Goal: Task Accomplishment & Management: Complete application form

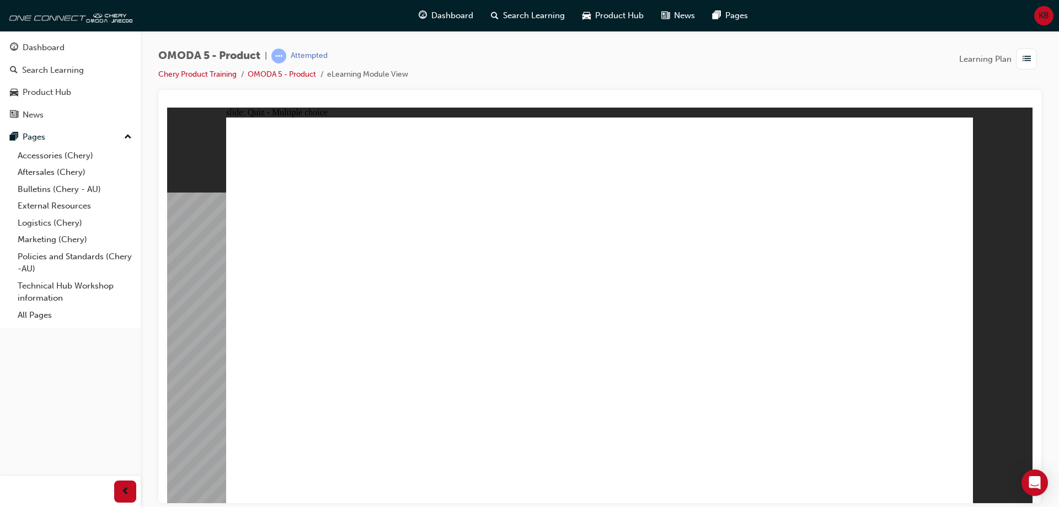
radio input "true"
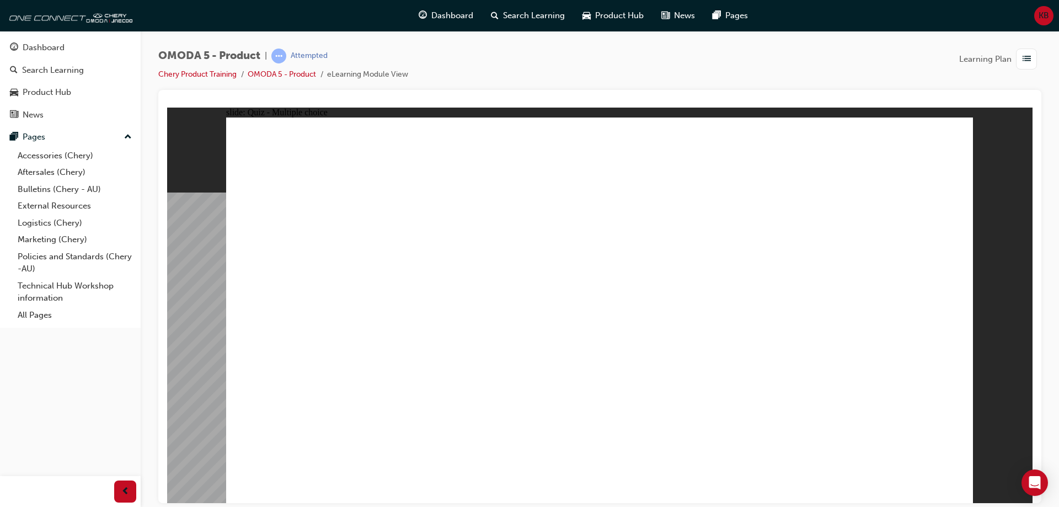
radio input "true"
drag, startPoint x: 617, startPoint y: 218, endPoint x: 322, endPoint y: 390, distance: 341.5
drag, startPoint x: 615, startPoint y: 181, endPoint x: 477, endPoint y: 389, distance: 249.4
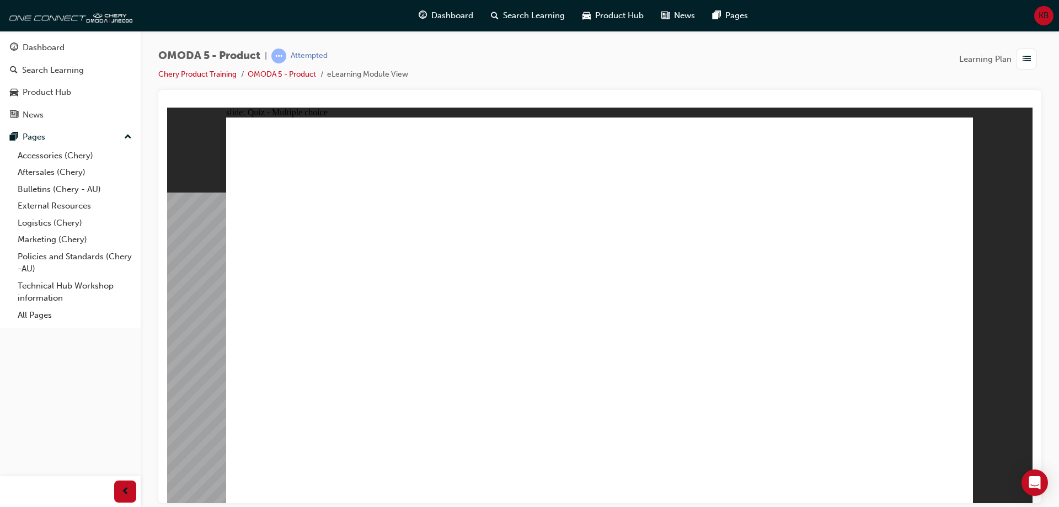
drag, startPoint x: 735, startPoint y: 260, endPoint x: 622, endPoint y: 385, distance: 169.1
drag, startPoint x: 740, startPoint y: 299, endPoint x: 780, endPoint y: 390, distance: 99.5
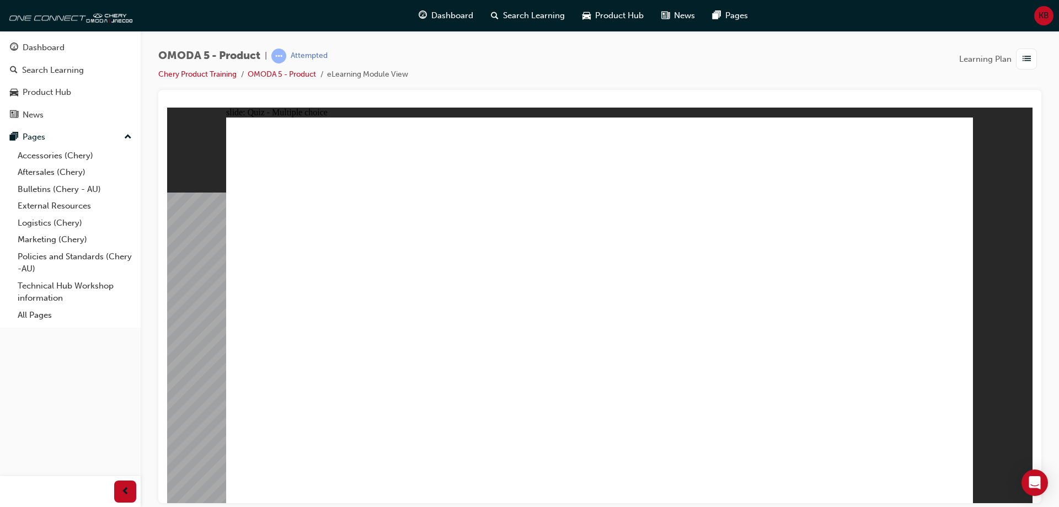
radio input "true"
drag, startPoint x: 875, startPoint y: 249, endPoint x: 351, endPoint y: 348, distance: 533.8
drag, startPoint x: 651, startPoint y: 206, endPoint x: 613, endPoint y: 347, distance: 146.3
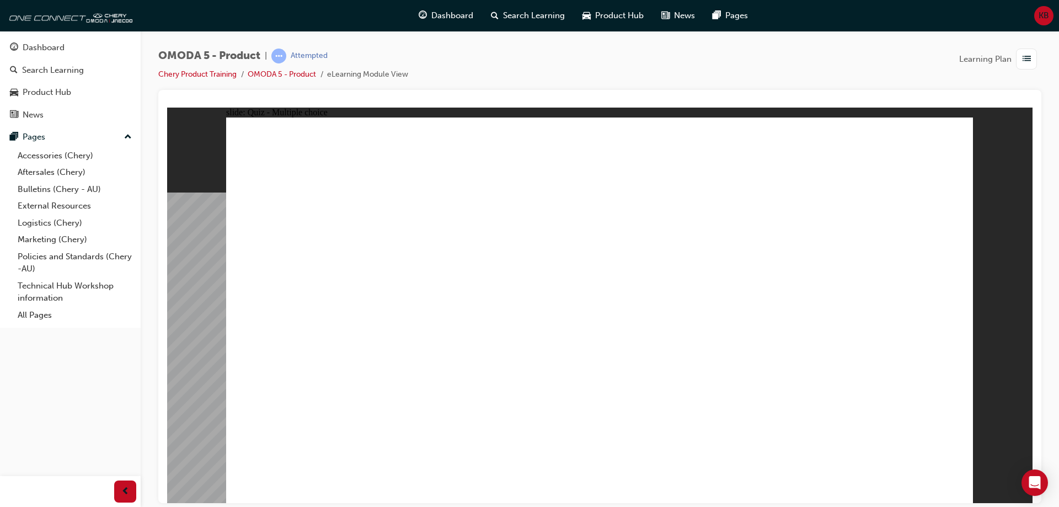
drag, startPoint x: 673, startPoint y: 248, endPoint x: 484, endPoint y: 346, distance: 213.1
drag, startPoint x: 834, startPoint y: 195, endPoint x: 785, endPoint y: 349, distance: 162.0
drag, startPoint x: 856, startPoint y: 290, endPoint x: 841, endPoint y: 298, distance: 16.8
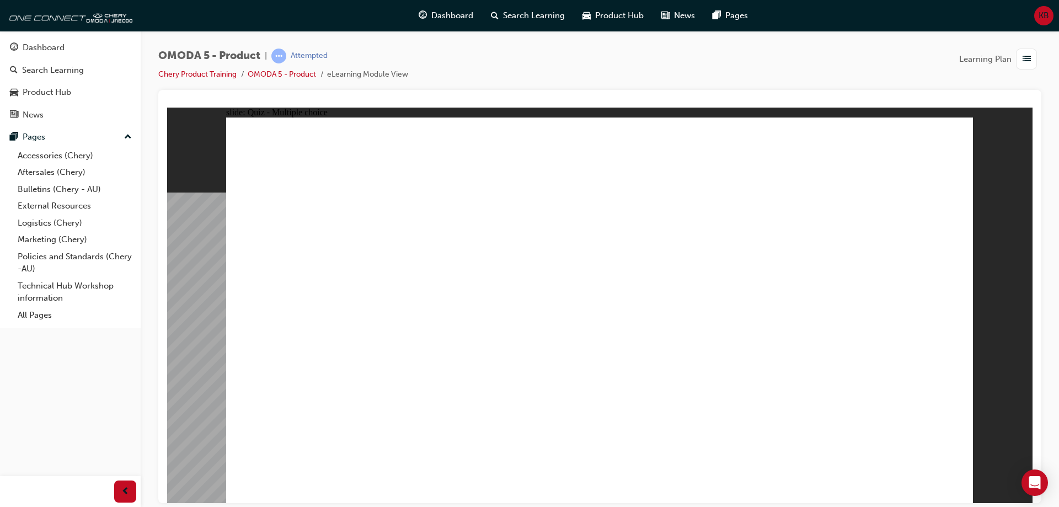
radio input "true"
drag, startPoint x: 817, startPoint y: 189, endPoint x: 426, endPoint y: 325, distance: 414.2
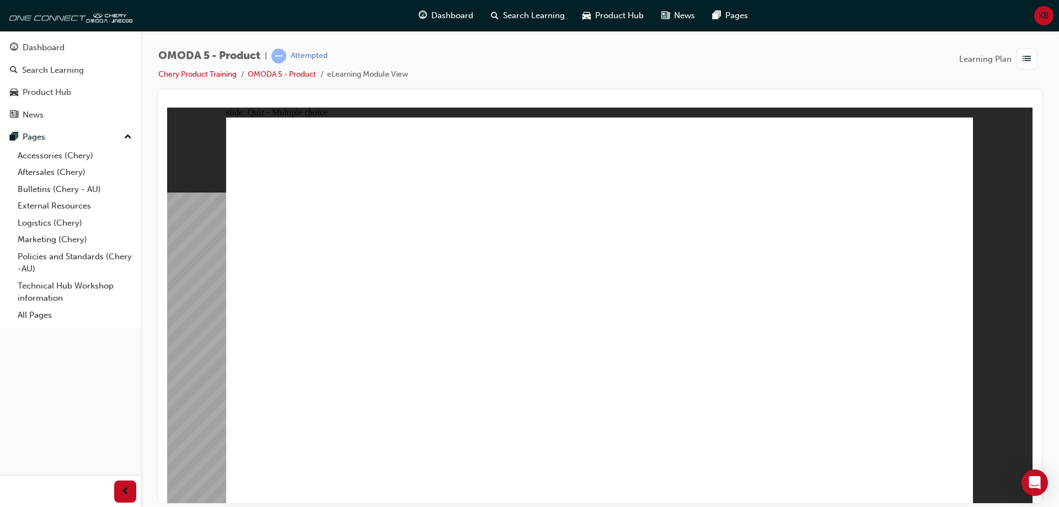
drag, startPoint x: 296, startPoint y: 298, endPoint x: 844, endPoint y: 190, distance: 558.0
drag, startPoint x: 726, startPoint y: 278, endPoint x: 465, endPoint y: 322, distance: 264.4
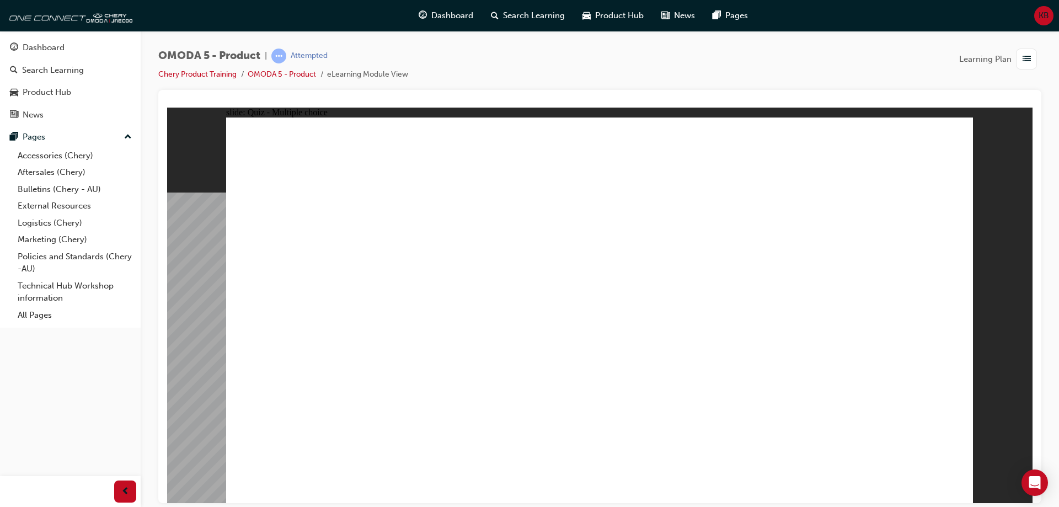
radio input "true"
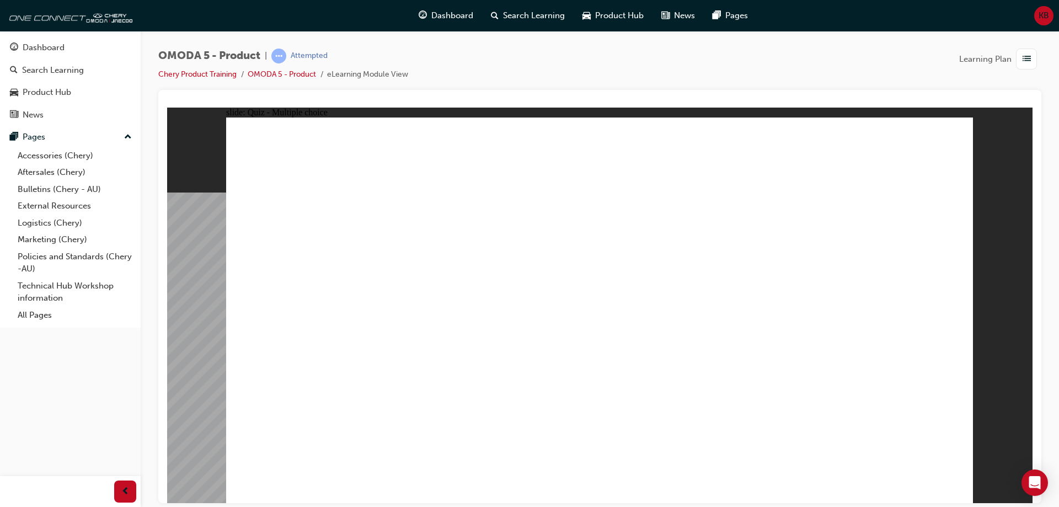
radio input "true"
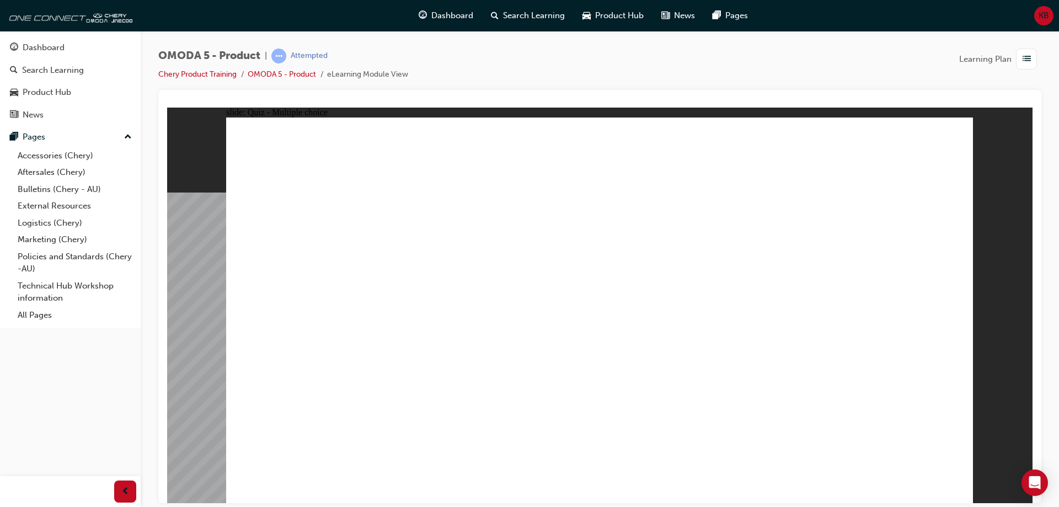
radio input "true"
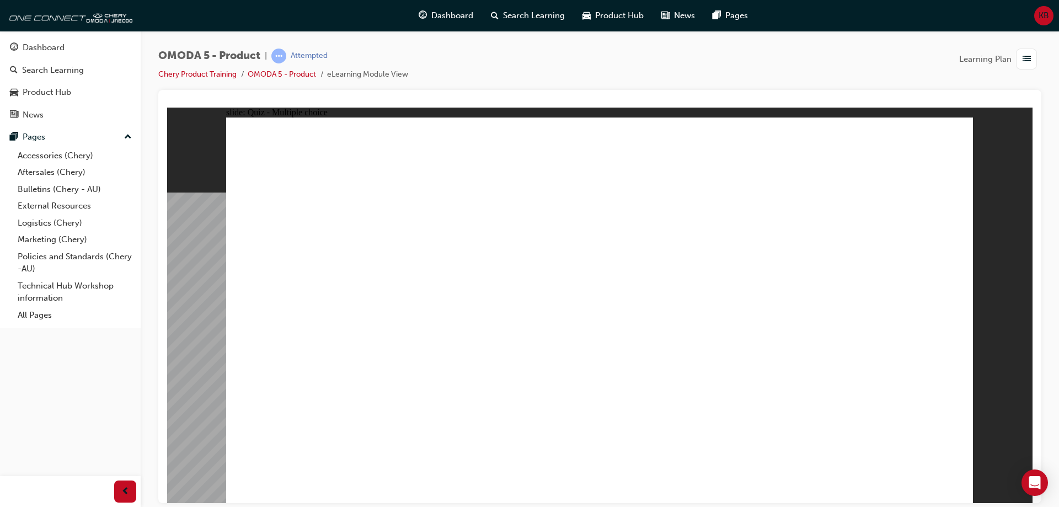
radio input "true"
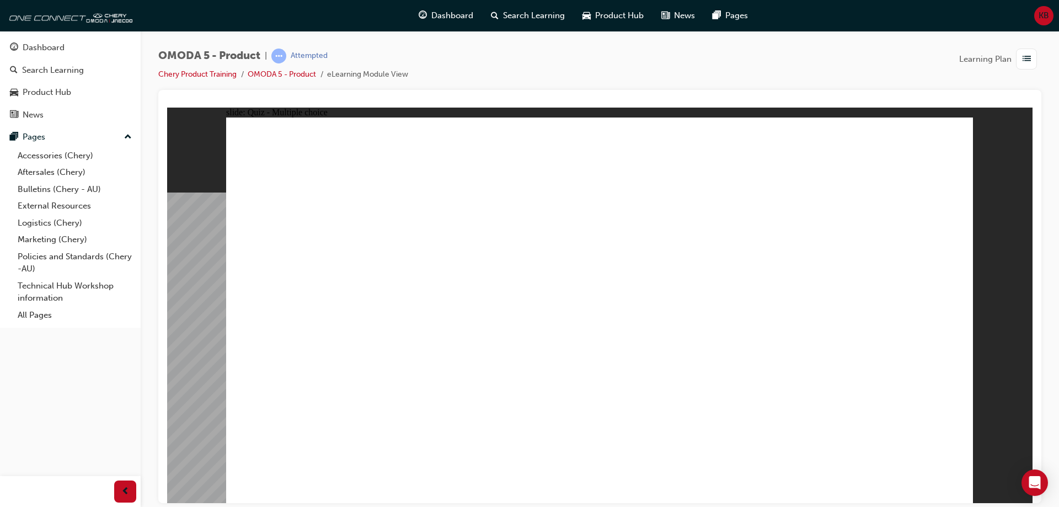
drag, startPoint x: 648, startPoint y: 219, endPoint x: 352, endPoint y: 385, distance: 339.5
drag, startPoint x: 584, startPoint y: 256, endPoint x: 453, endPoint y: 390, distance: 186.8
drag, startPoint x: 880, startPoint y: 210, endPoint x: 615, endPoint y: 384, distance: 317.7
drag, startPoint x: 868, startPoint y: 253, endPoint x: 861, endPoint y: 264, distance: 12.7
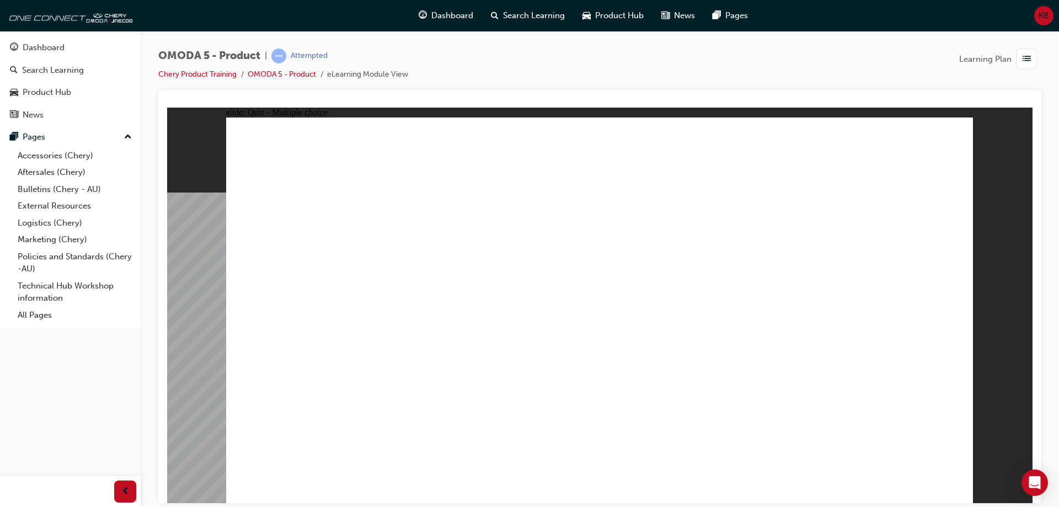
drag, startPoint x: 781, startPoint y: 220, endPoint x: 812, endPoint y: 383, distance: 166.1
radio input "true"
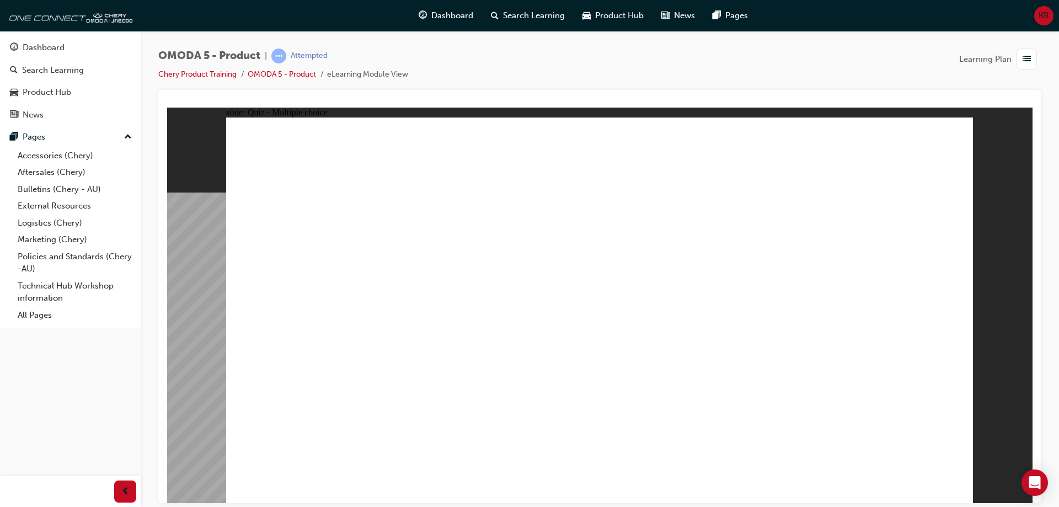
drag, startPoint x: 857, startPoint y: 253, endPoint x: 331, endPoint y: 355, distance: 536.5
drag, startPoint x: 684, startPoint y: 245, endPoint x: 480, endPoint y: 332, distance: 221.8
drag, startPoint x: 669, startPoint y: 184, endPoint x: 605, endPoint y: 344, distance: 171.7
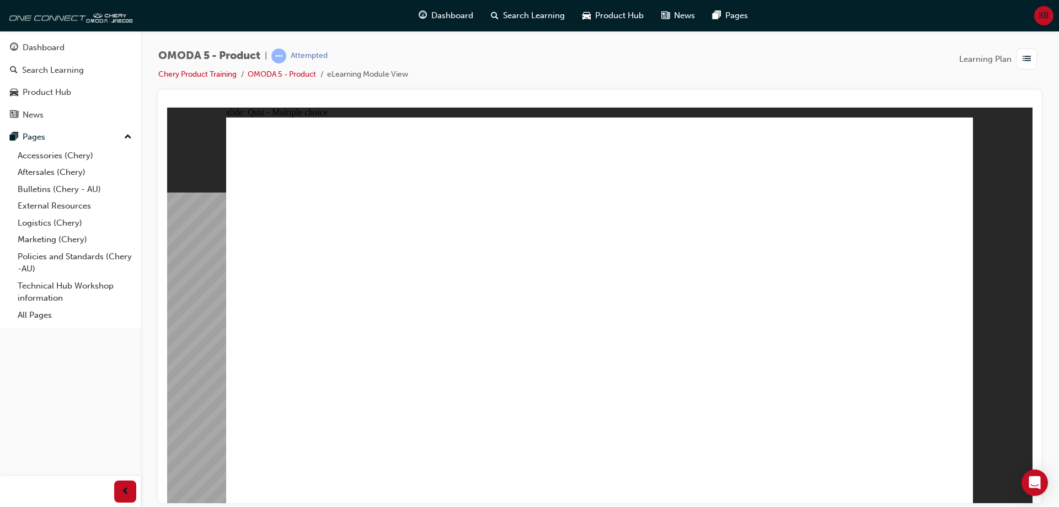
drag, startPoint x: 800, startPoint y: 189, endPoint x: 753, endPoint y: 349, distance: 166.6
radio input "true"
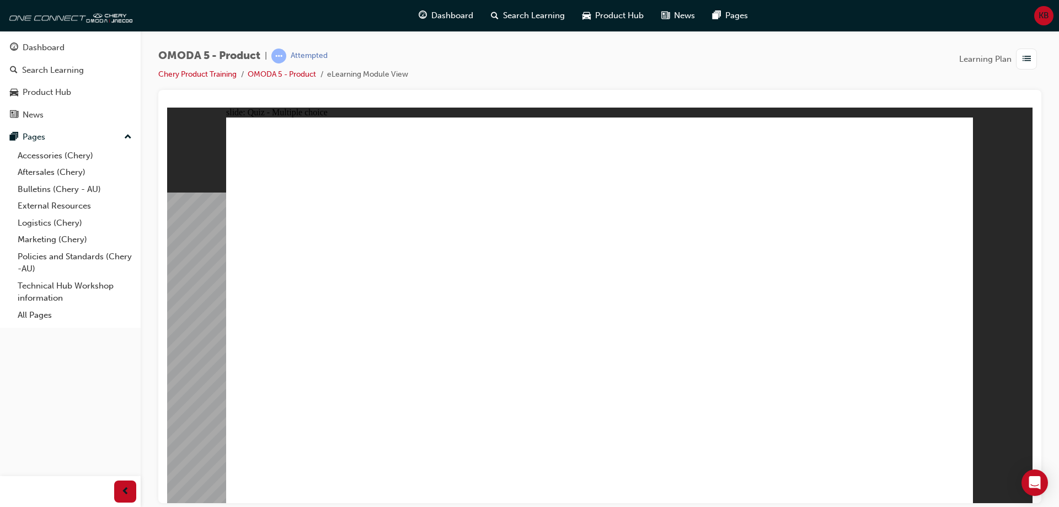
drag, startPoint x: 833, startPoint y: 148, endPoint x: 459, endPoint y: 345, distance: 422.5
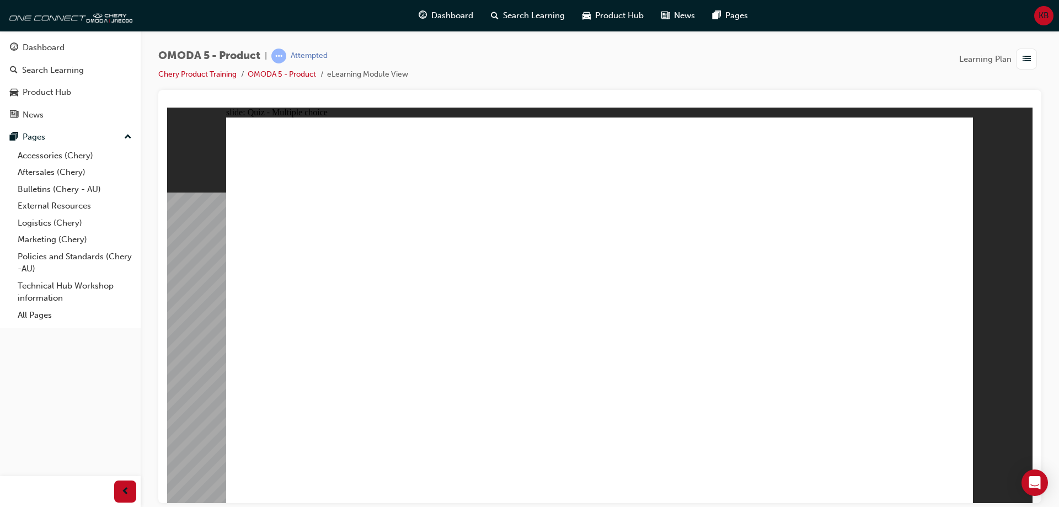
radio input "true"
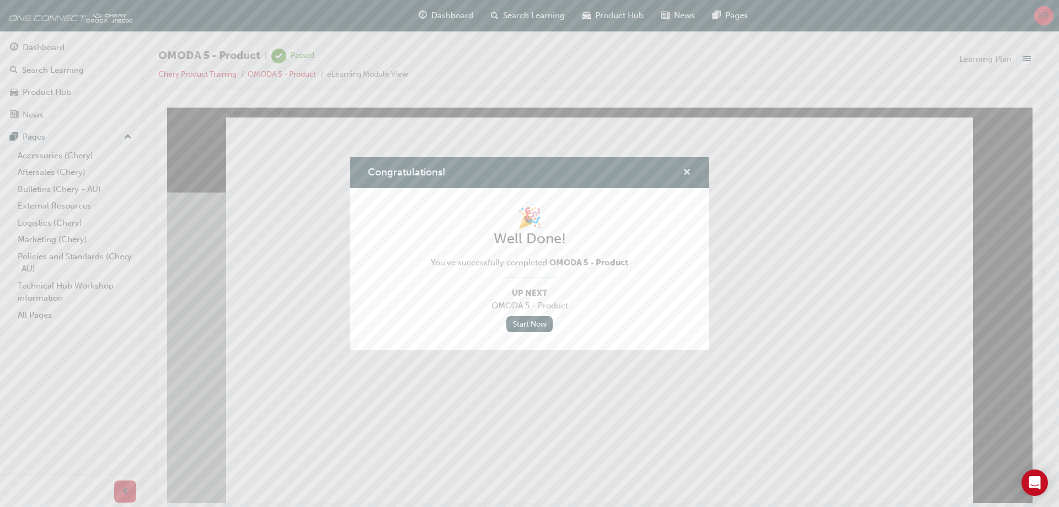
click at [687, 174] on span "cross-icon" at bounding box center [687, 173] width 8 height 10
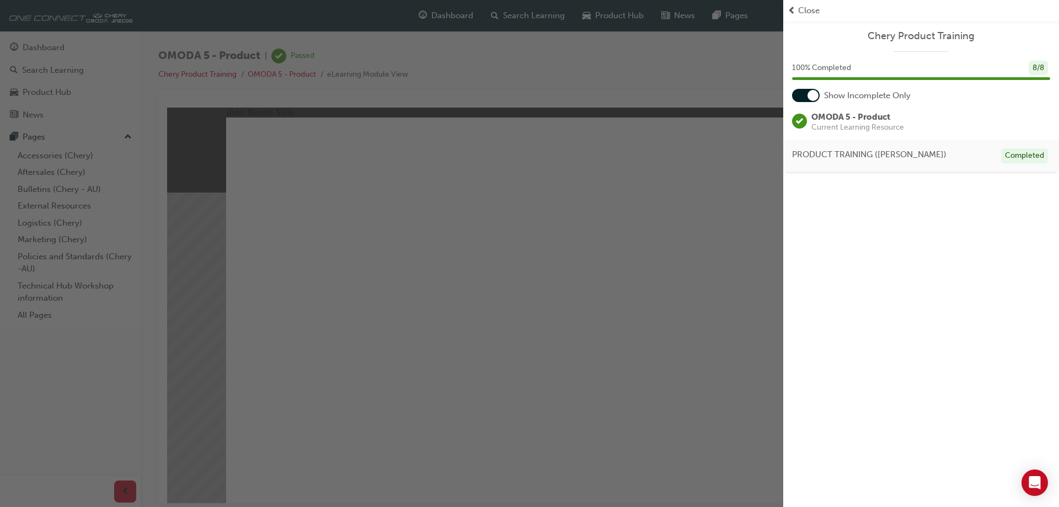
click at [796, 4] on div "Close" at bounding box center [920, 10] width 267 height 13
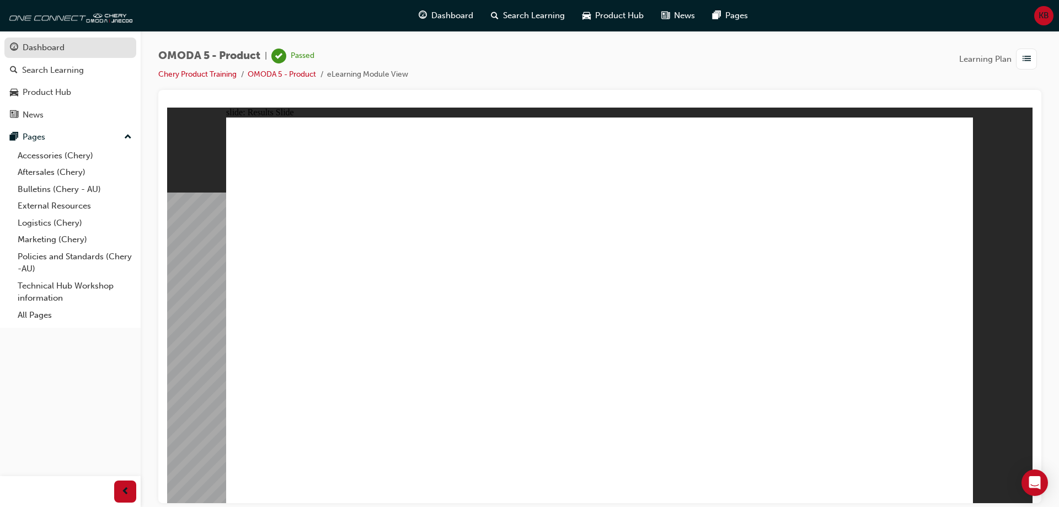
click at [75, 47] on div "Dashboard" at bounding box center [70, 48] width 121 height 14
